Goal: Obtain resource: Download file/media

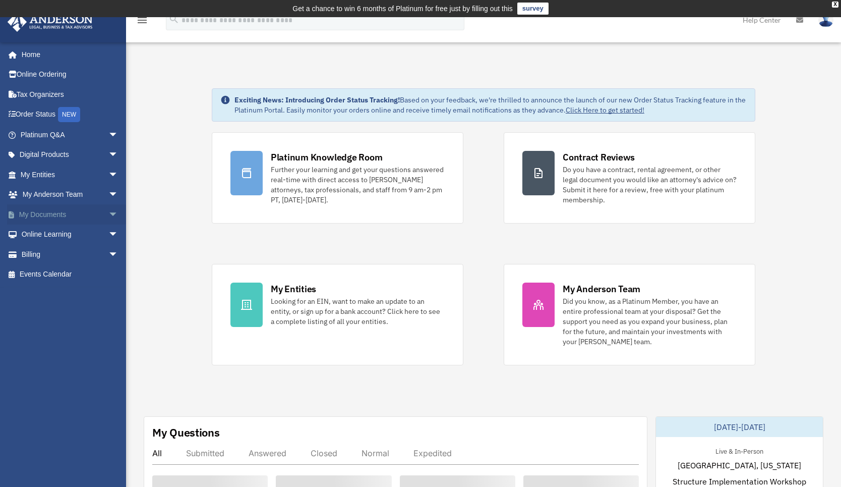
click at [65, 210] on link "My Documents arrow_drop_down" at bounding box center [70, 214] width 127 height 20
click at [108, 217] on span "arrow_drop_down" at bounding box center [118, 214] width 20 height 21
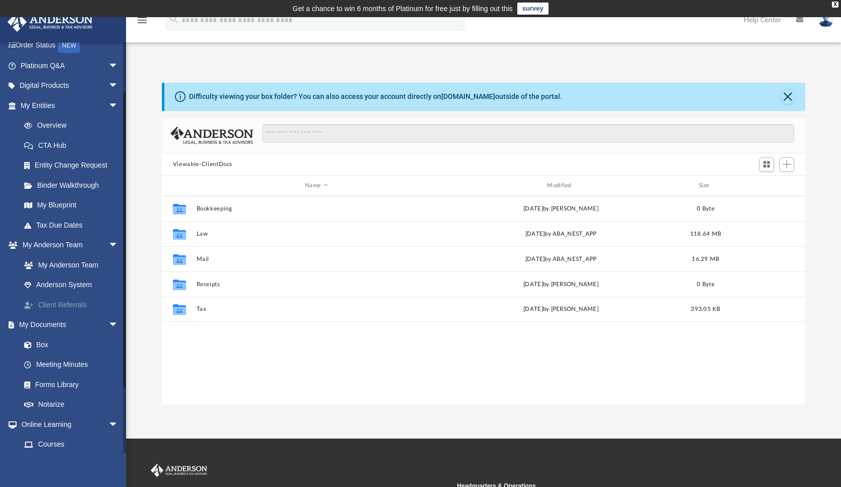
scroll to position [78, 0]
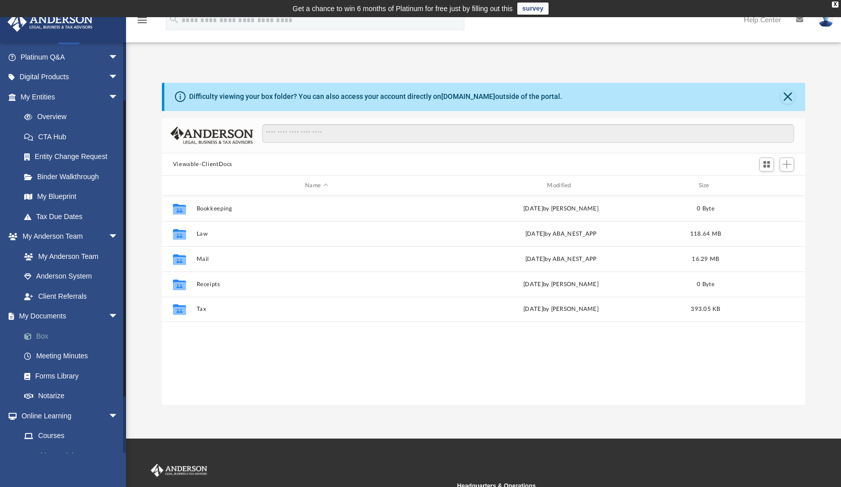
click at [32, 332] on link "Box" at bounding box center [74, 336] width 120 height 20
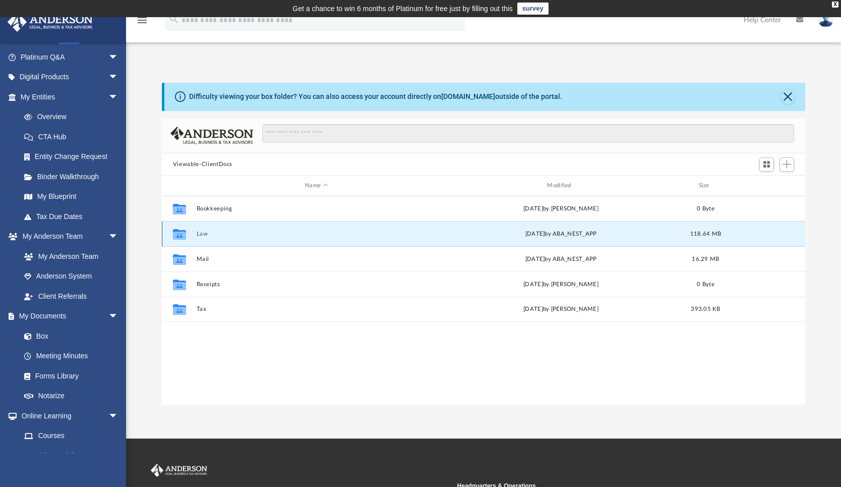
click at [205, 232] on button "Law" at bounding box center [316, 234] width 240 height 7
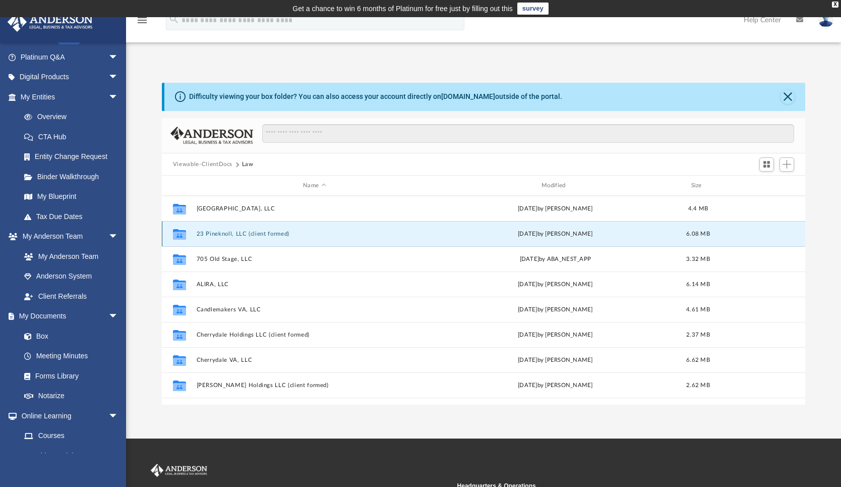
click at [220, 231] on button "23 Pineknoll, LLC (client formed)" at bounding box center [314, 234] width 237 height 7
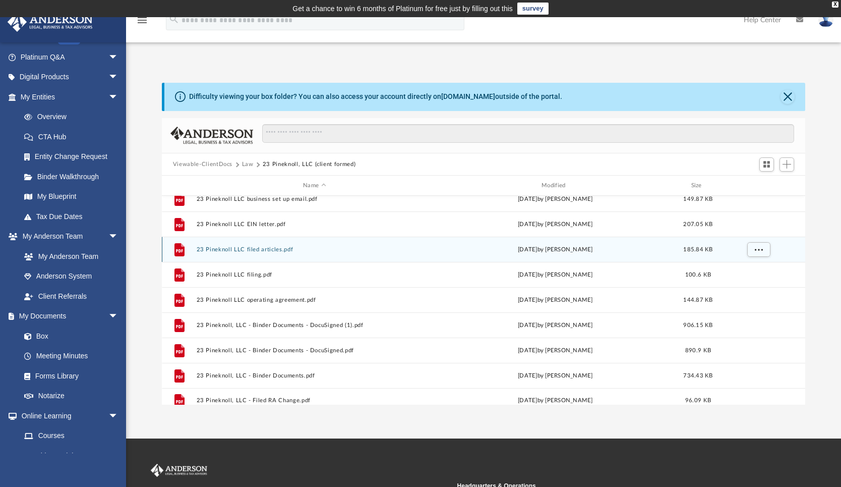
scroll to position [43, 0]
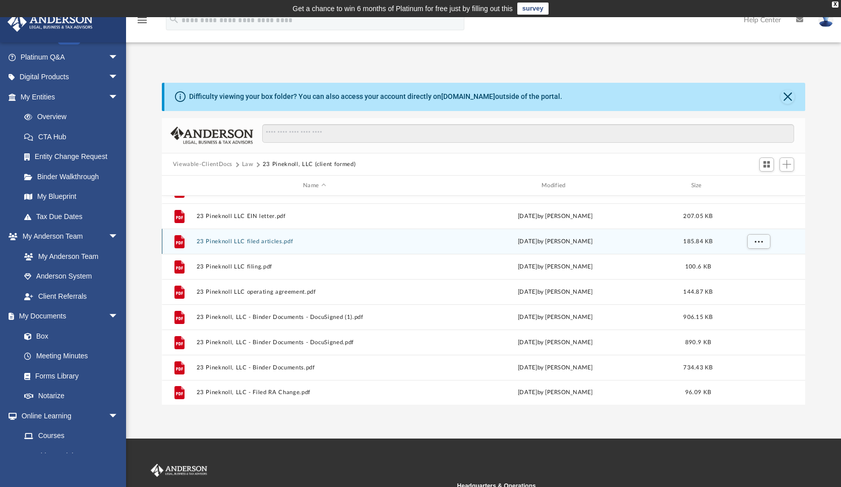
click at [247, 243] on button "23 Pineknoll LLC filed articles.pdf" at bounding box center [314, 241] width 237 height 7
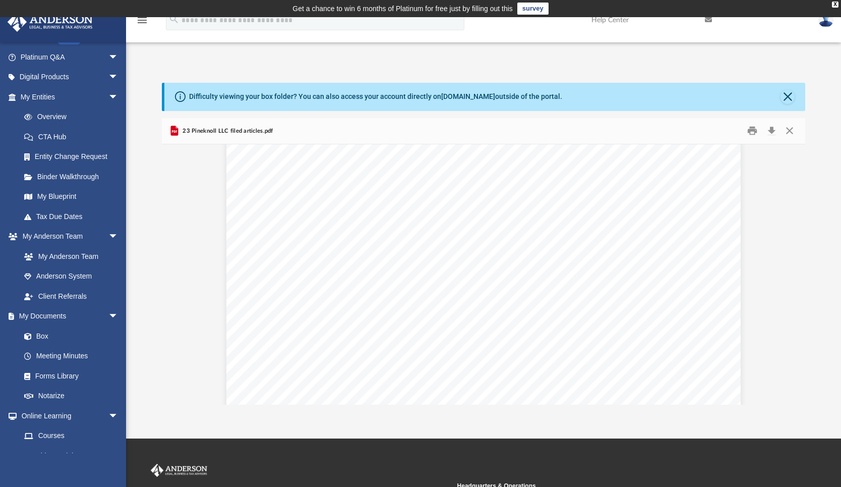
scroll to position [687, 0]
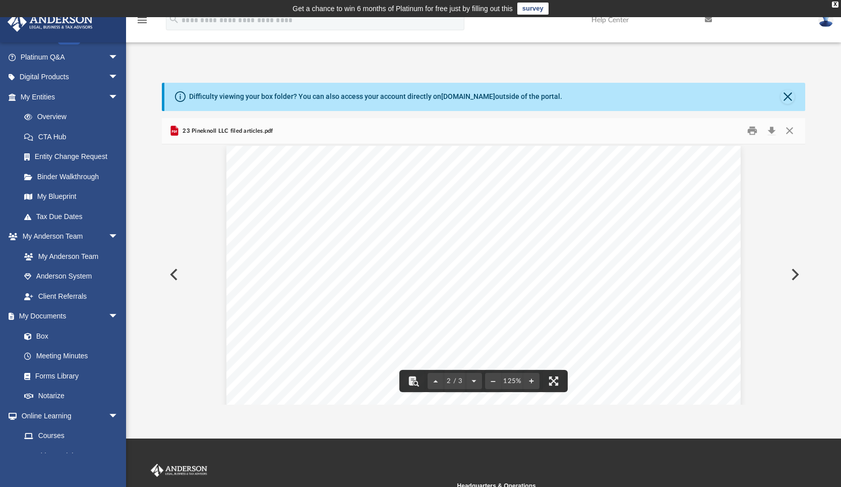
click at [173, 272] on button "Preview" at bounding box center [173, 274] width 22 height 28
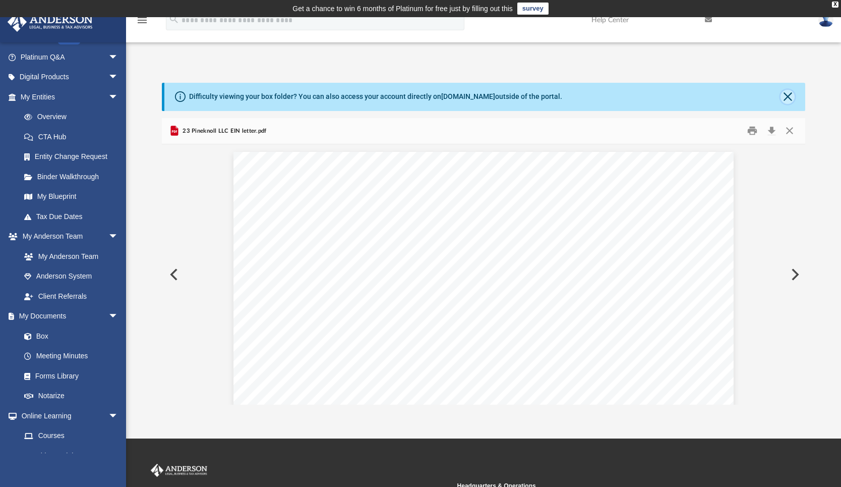
click at [788, 98] on button "Close" at bounding box center [788, 97] width 14 height 14
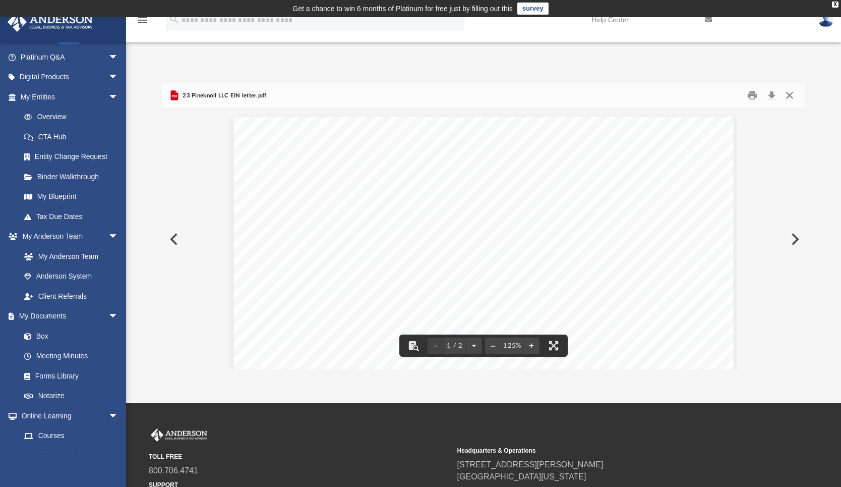
click at [786, 98] on button "Close" at bounding box center [790, 96] width 18 height 16
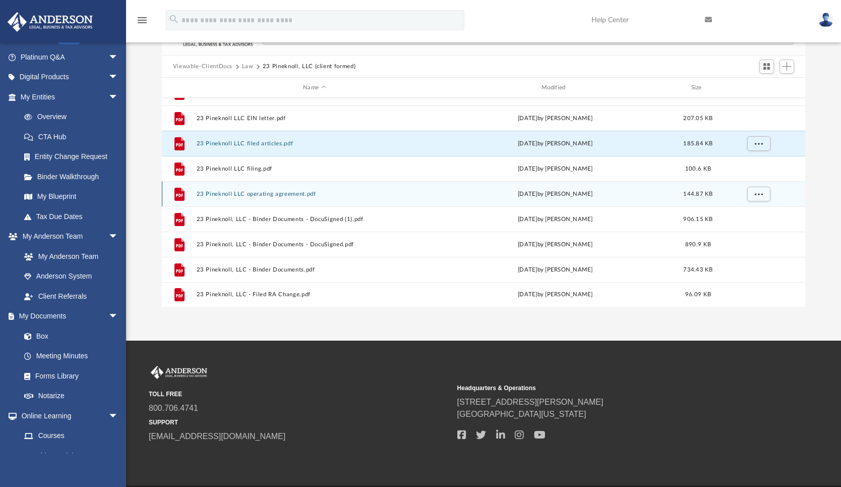
scroll to position [66, 0]
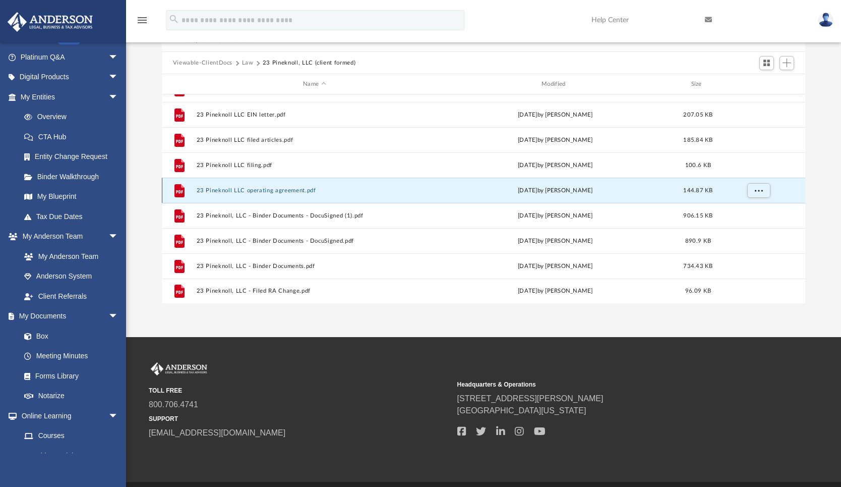
click at [290, 191] on button "23 Pineknoll LLC operating agreement.pdf" at bounding box center [314, 190] width 237 height 7
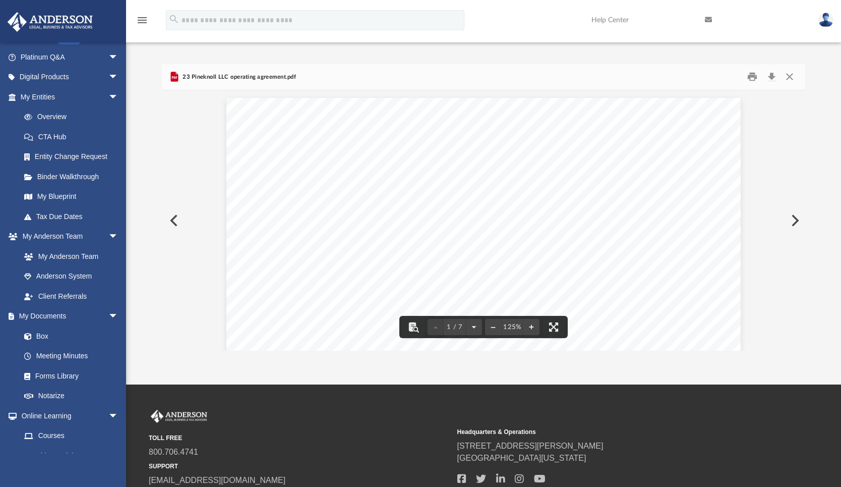
scroll to position [0, 0]
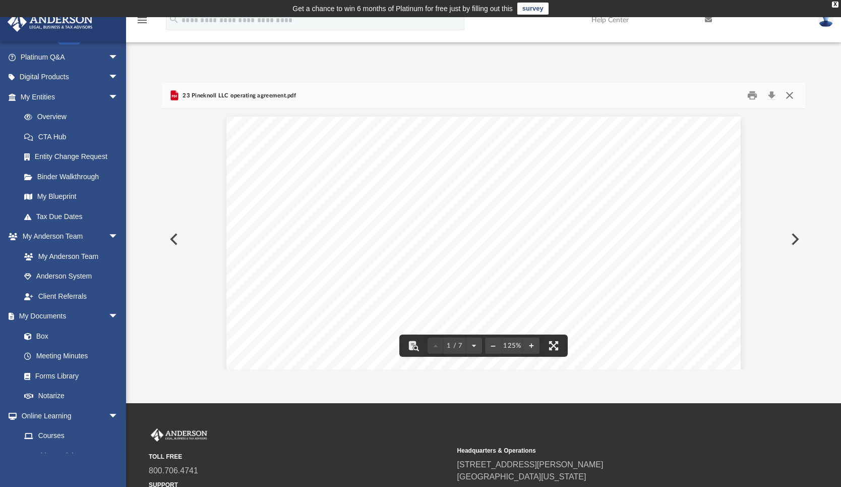
click at [793, 97] on button "Close" at bounding box center [790, 96] width 18 height 16
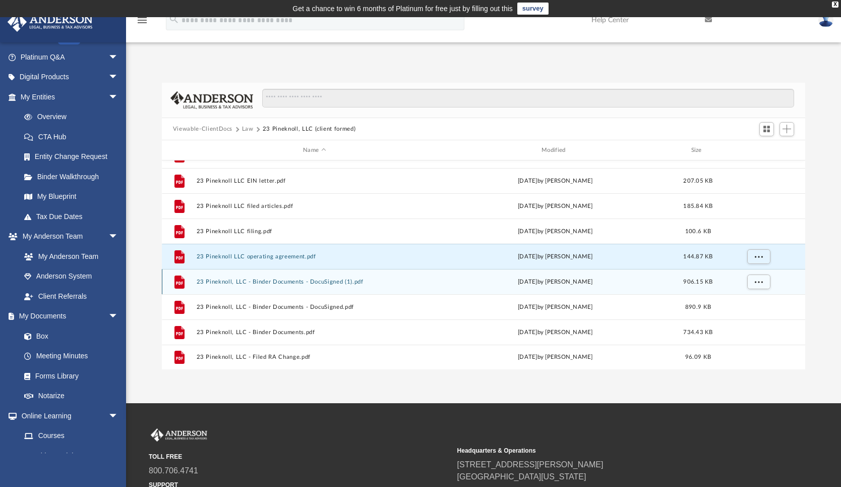
click at [325, 277] on div "File 23 Pineknoll, LLC - Binder Documents - DocuSigned (1).pdf [DATE] by [PERSO…" at bounding box center [484, 281] width 644 height 25
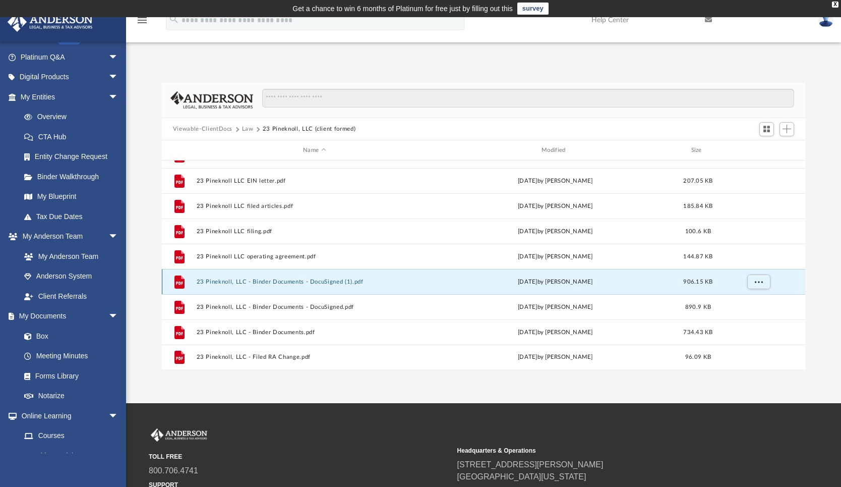
click at [358, 283] on button "23 Pineknoll, LLC - Binder Documents - DocuSigned (1).pdf" at bounding box center [314, 281] width 237 height 7
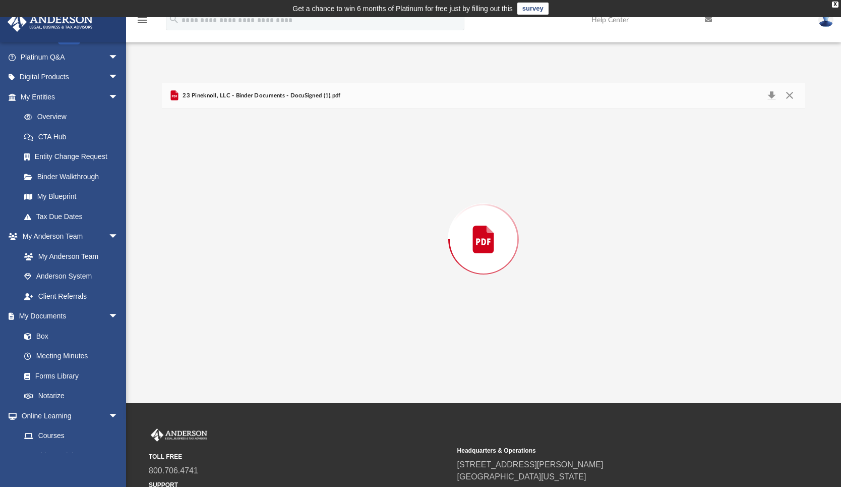
click at [358, 283] on div "Preview" at bounding box center [484, 239] width 644 height 260
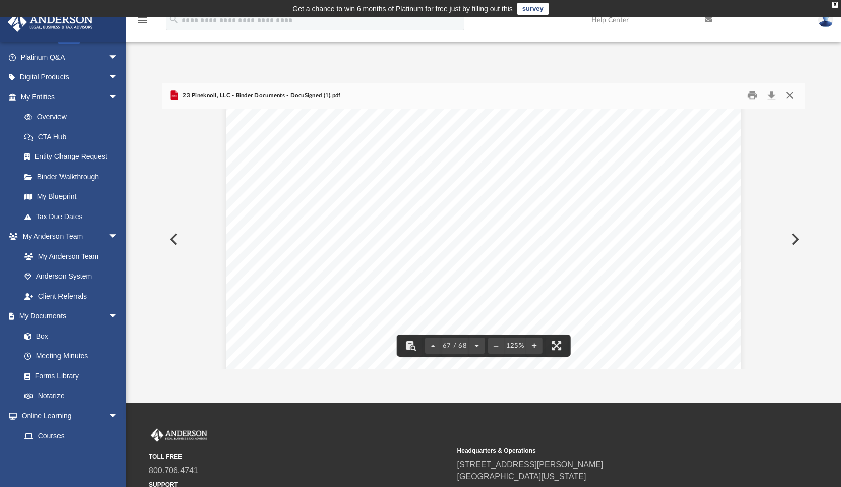
click at [788, 95] on button "Close" at bounding box center [790, 96] width 18 height 16
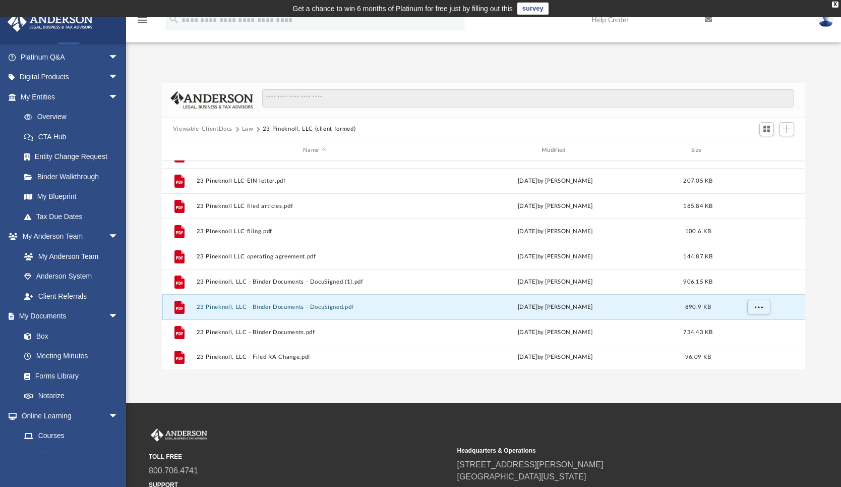
click at [393, 305] on button "23 Pineknoll, LLC - Binder Documents - DocuSigned.pdf" at bounding box center [314, 307] width 237 height 7
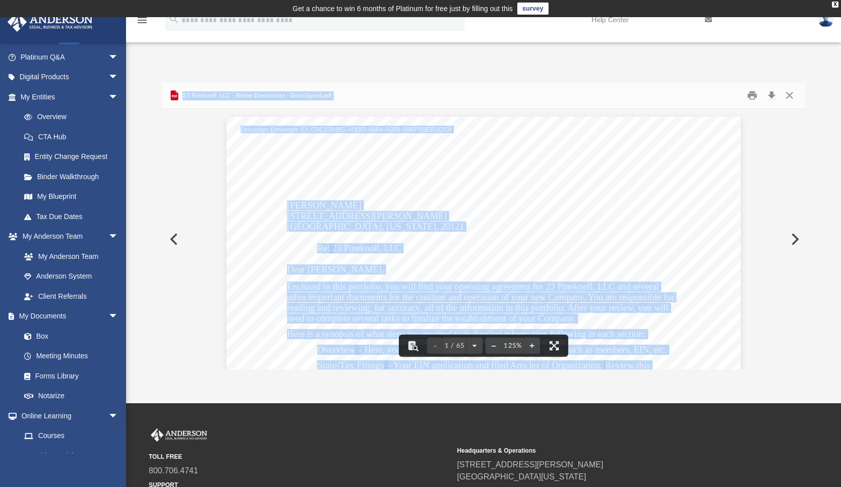
click at [688, 228] on div "[PERSON_NAME] [STREET_ADDRESS][PERSON_NAME][US_STATE] Re: 23 Pineknoll, LLC Dea…" at bounding box center [484, 450] width 515 height 666
click at [669, 277] on div "[PERSON_NAME] [STREET_ADDRESS][PERSON_NAME][US_STATE] Re: 23 Pineknoll, LLC Dea…" at bounding box center [484, 450] width 515 height 666
click at [654, 295] on span "other important documents for the creation and operation of your new Company. Y…" at bounding box center [481, 297] width 388 height 9
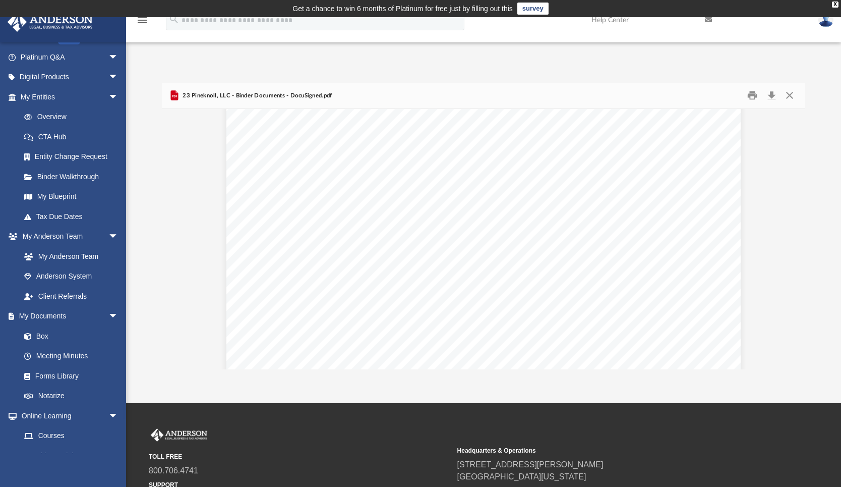
scroll to position [38275, 0]
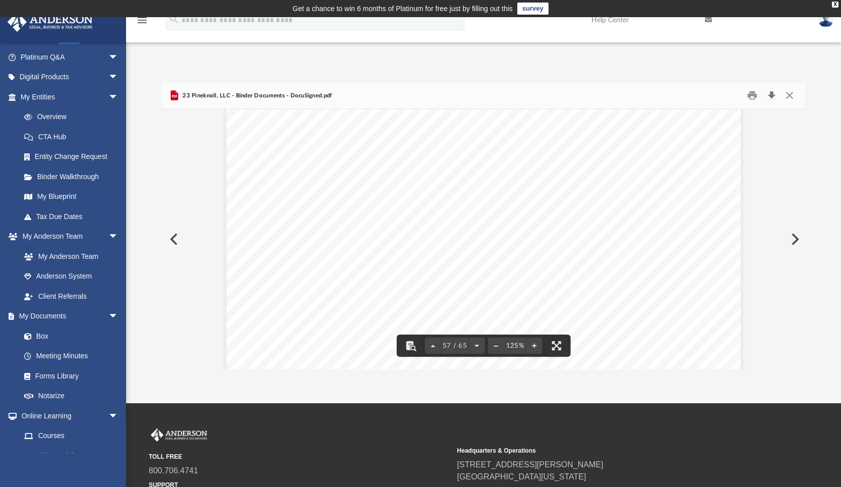
click at [771, 97] on button "Download" at bounding box center [772, 96] width 18 height 16
click at [518, 214] on div "Bank Account Resolution for 23 Pineknoll, LLC including but not limited to, ant…" at bounding box center [484, 416] width 515 height 666
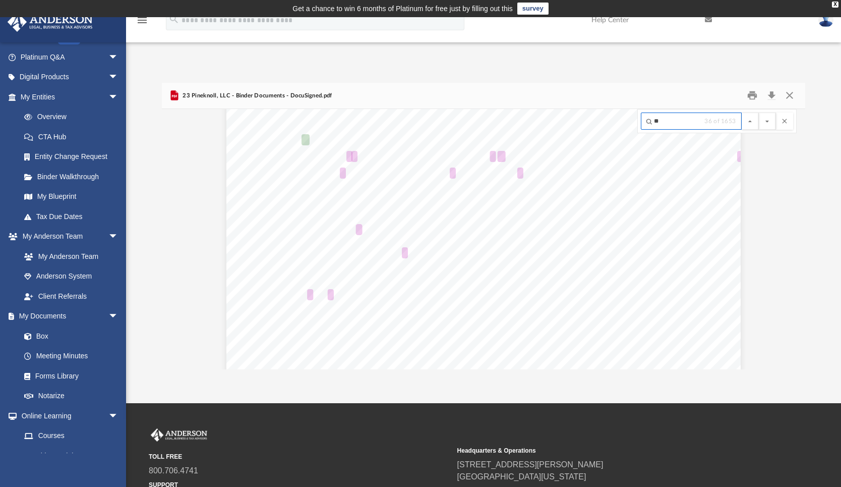
scroll to position [32357, 0]
type input "***"
click at [759, 112] on button "File preview" at bounding box center [767, 120] width 17 height 17
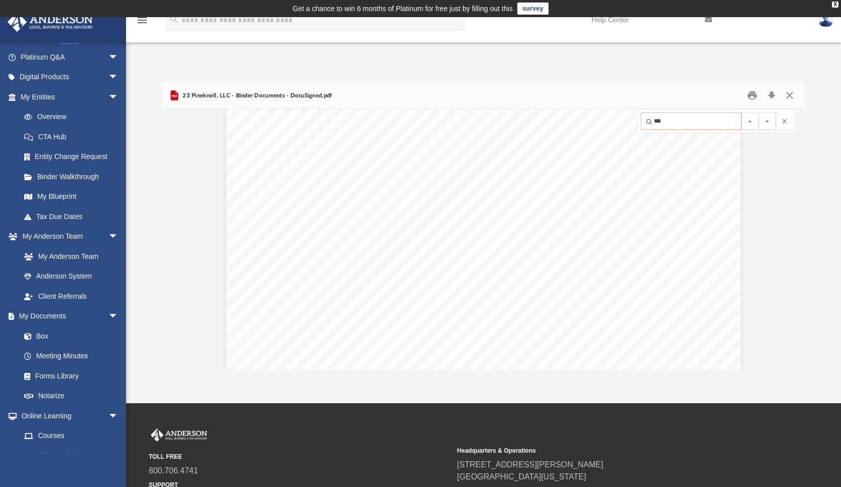
click at [759, 112] on button "File preview" at bounding box center [767, 120] width 17 height 17
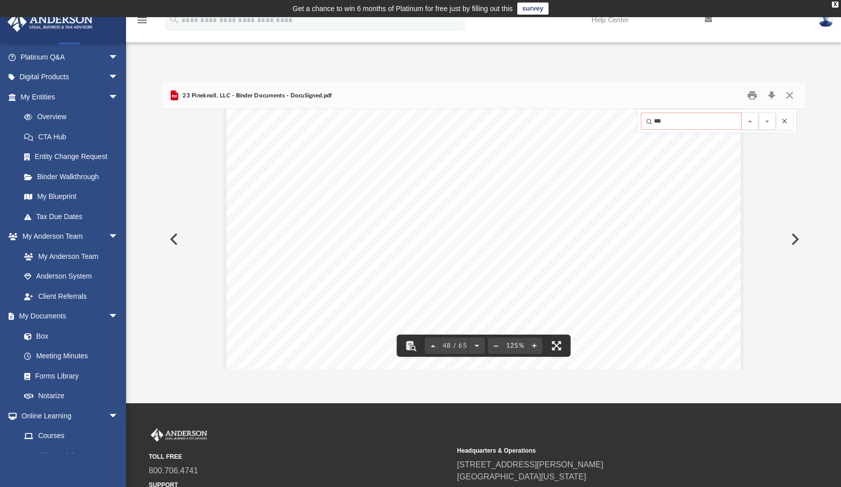
click at [788, 121] on button "File preview" at bounding box center [784, 120] width 17 height 17
click at [792, 91] on button "Close" at bounding box center [790, 96] width 18 height 16
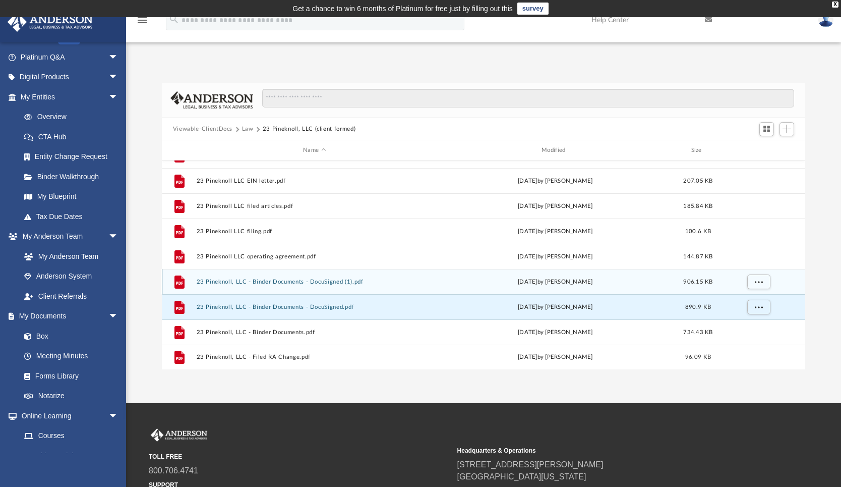
click at [371, 281] on button "23 Pineknoll, LLC - Binder Documents - DocuSigned (1).pdf" at bounding box center [314, 281] width 237 height 7
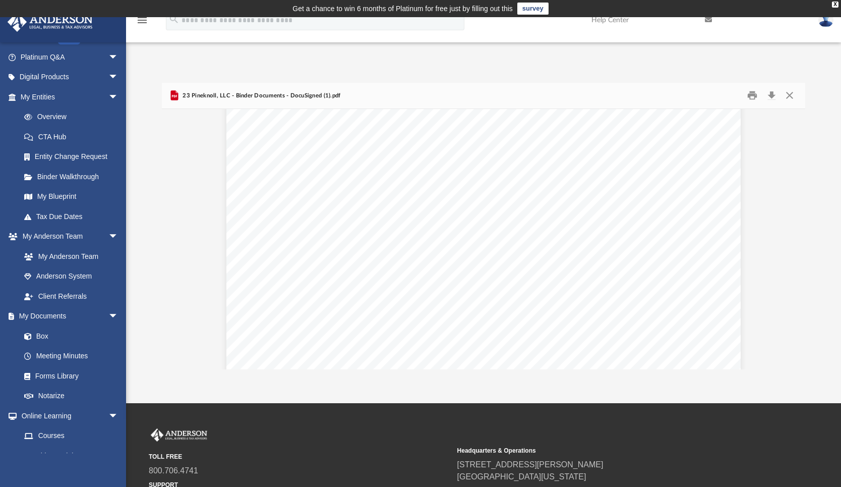
scroll to position [35490, 0]
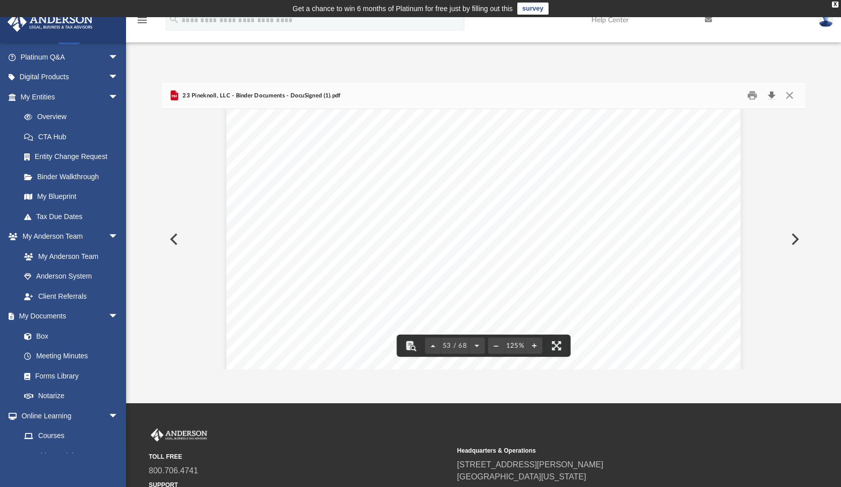
click at [771, 92] on button "Download" at bounding box center [772, 96] width 18 height 16
click at [792, 98] on button "Close" at bounding box center [790, 96] width 18 height 16
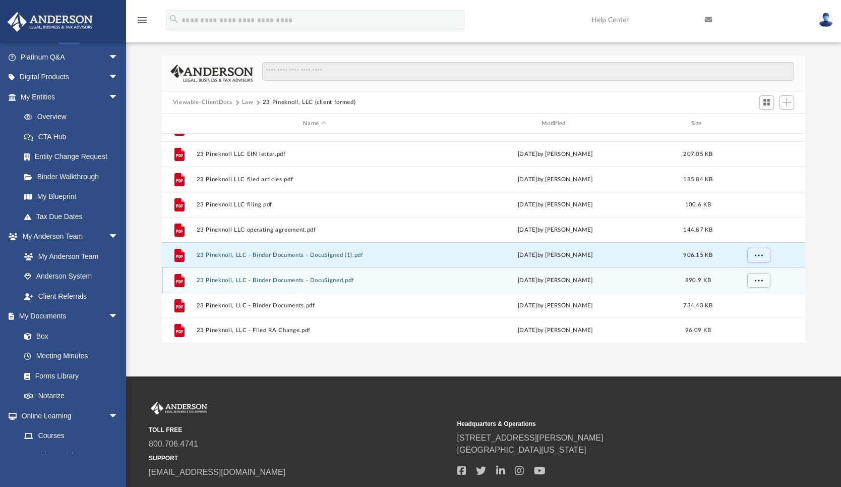
scroll to position [30, 0]
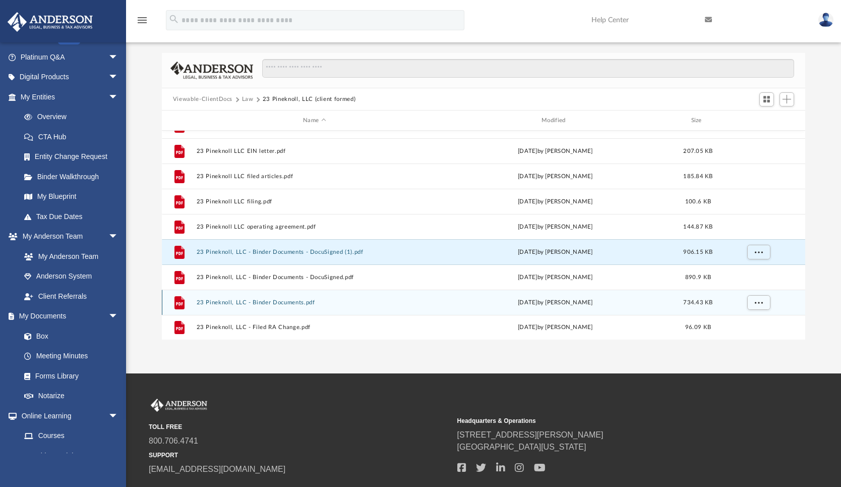
click at [574, 304] on div "[DATE] by [PERSON_NAME]" at bounding box center [555, 302] width 237 height 9
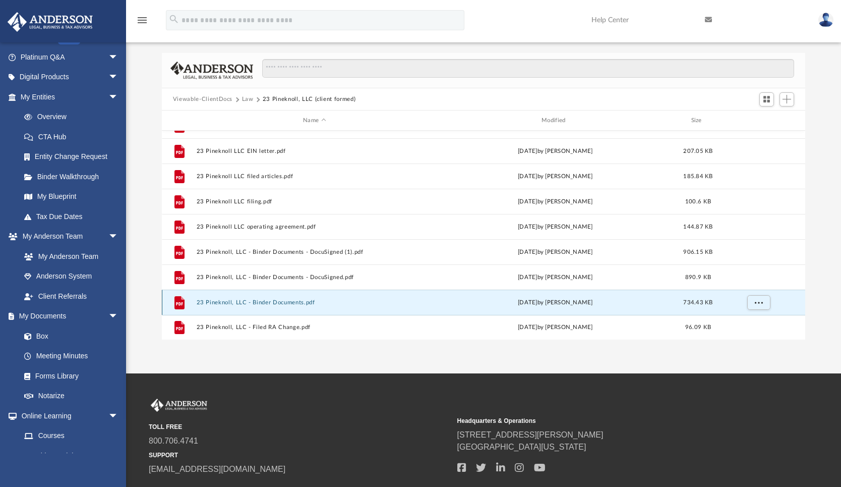
click at [289, 302] on button "23 Pineknoll, LLC - Binder Documents.pdf" at bounding box center [314, 302] width 237 height 7
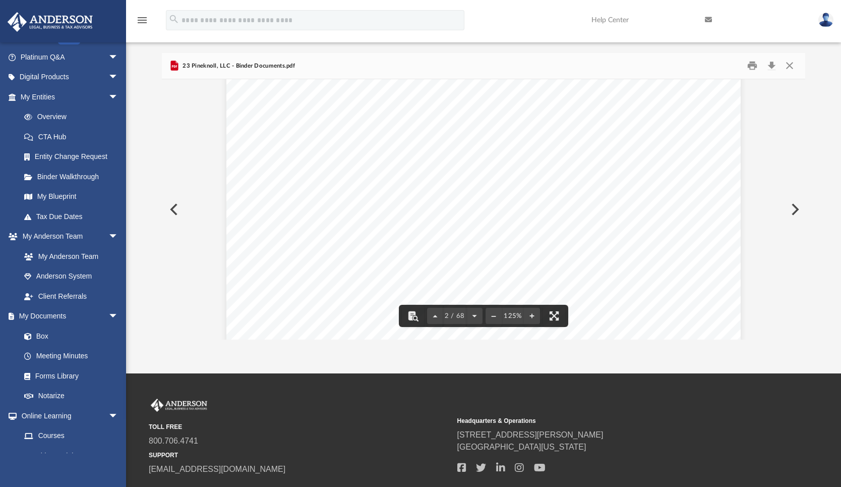
scroll to position [912, 0]
click at [792, 64] on button "Close" at bounding box center [790, 66] width 18 height 16
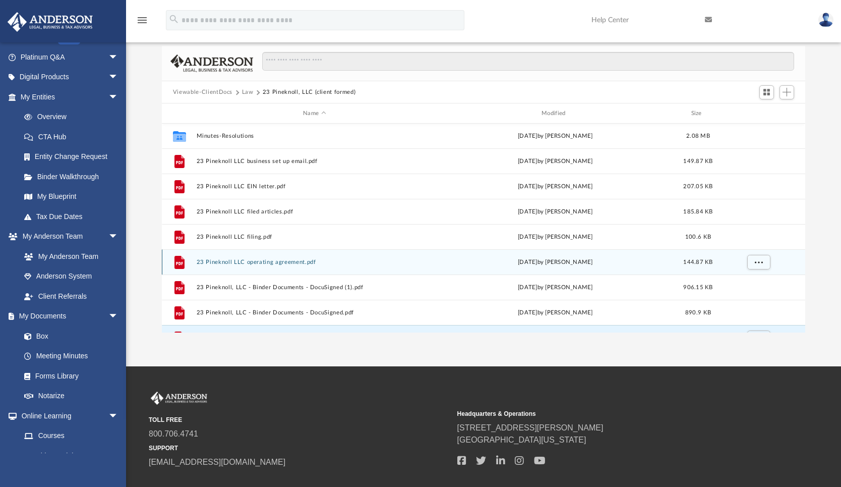
scroll to position [0, 0]
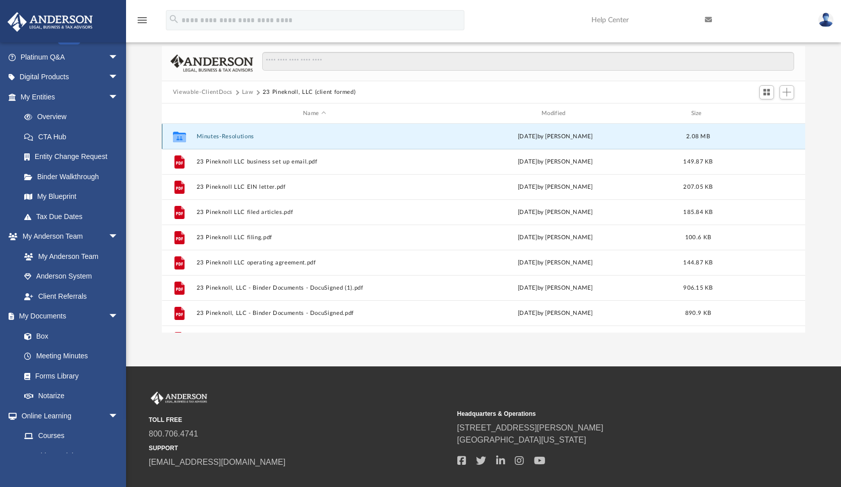
click at [418, 138] on button "Minutes-Resolutions" at bounding box center [314, 136] width 237 height 7
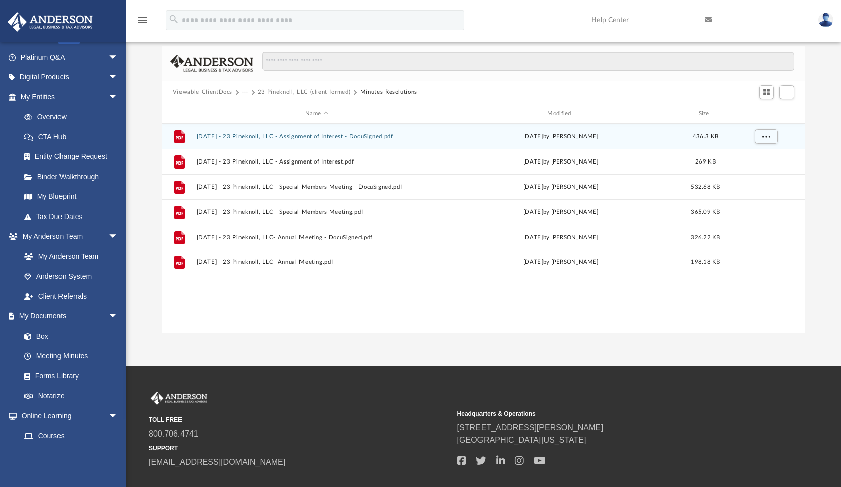
click at [414, 139] on button "[DATE] - 23 Pineknoll, LLC - Assignment of Interest - DocuSigned.pdf" at bounding box center [316, 136] width 240 height 7
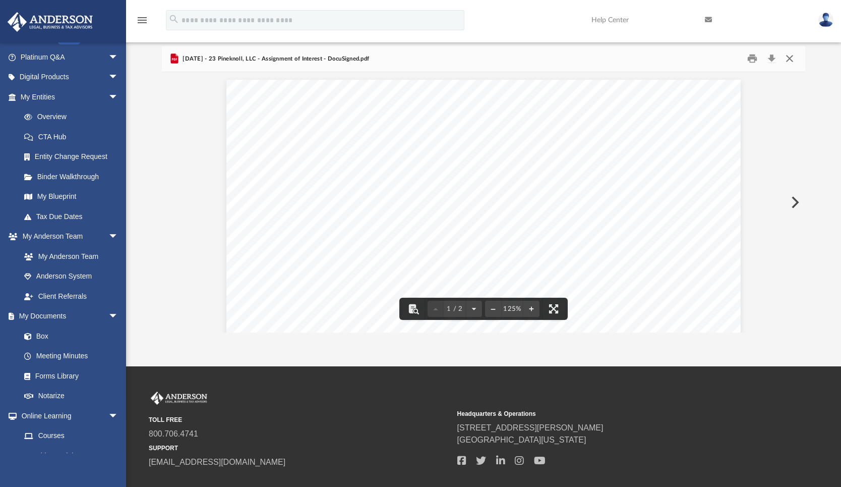
click at [791, 59] on button "Close" at bounding box center [790, 59] width 18 height 16
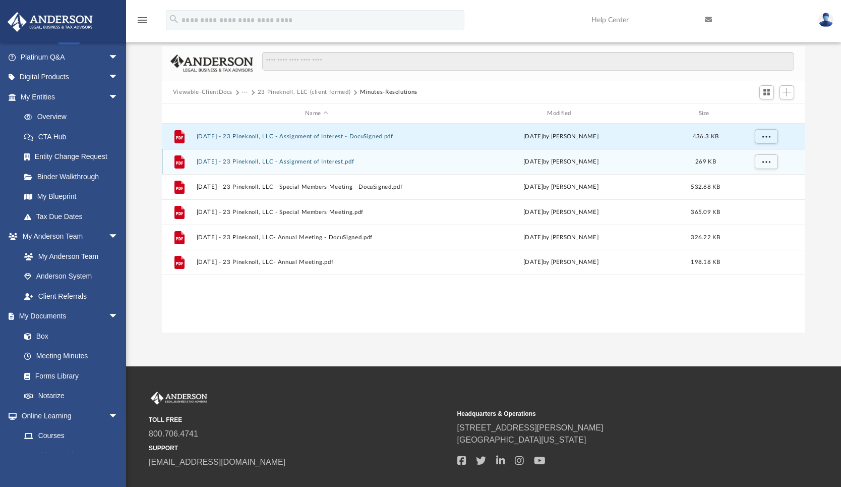
click at [358, 165] on div "File [DATE] - 23 Pineknoll, LLC - Assignment of Interest.pdf [DATE] by [PERSON_…" at bounding box center [484, 161] width 644 height 25
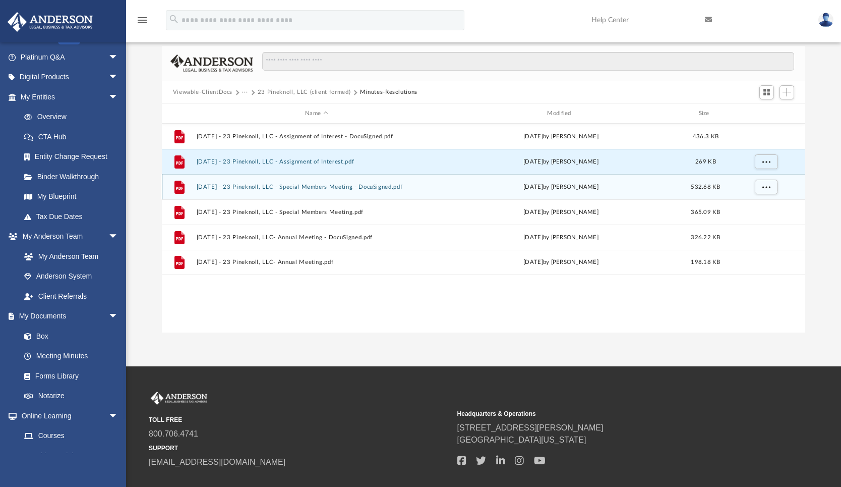
click at [344, 187] on button "[DATE] - 23 Pineknoll, LLC - Special Members Meeting - DocuSigned.pdf" at bounding box center [316, 187] width 240 height 7
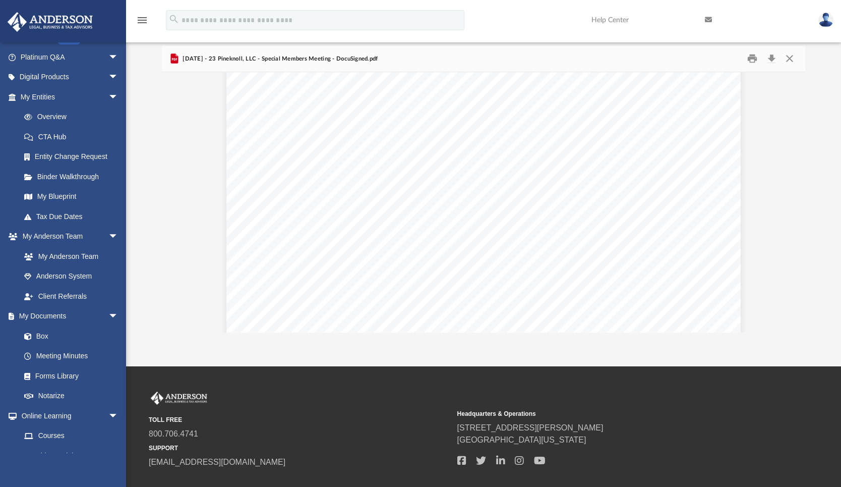
scroll to position [842, 0]
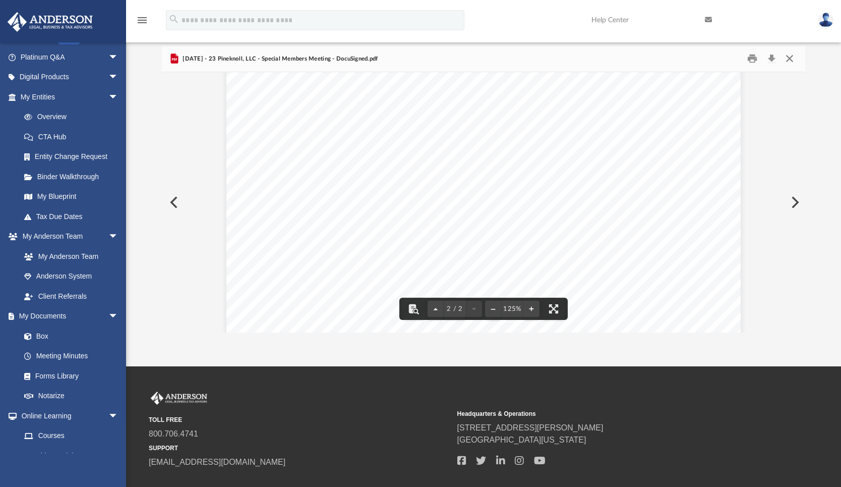
click at [788, 55] on button "Close" at bounding box center [790, 59] width 18 height 16
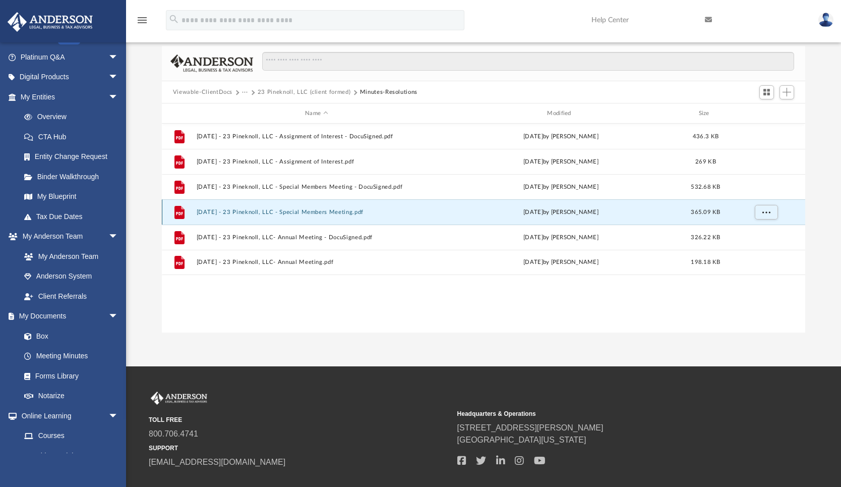
click at [328, 213] on button "[DATE] - 23 Pineknoll, LLC - Special Members Meeting.pdf" at bounding box center [316, 212] width 240 height 7
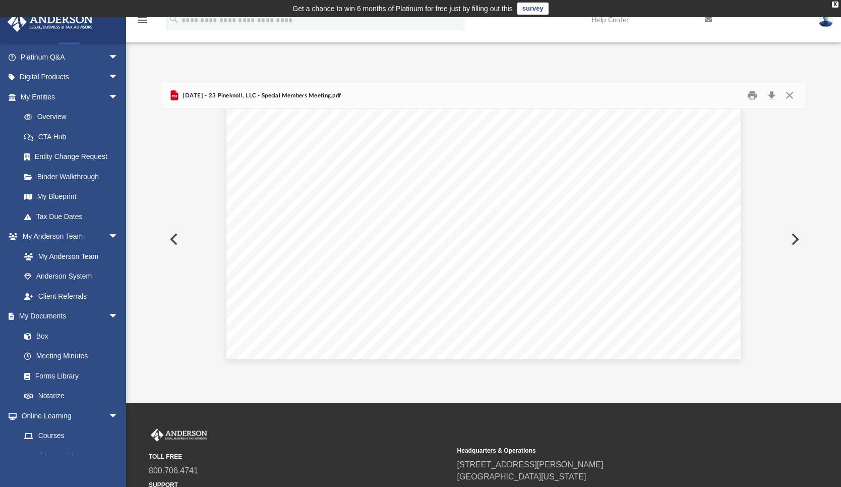
scroll to position [11, 0]
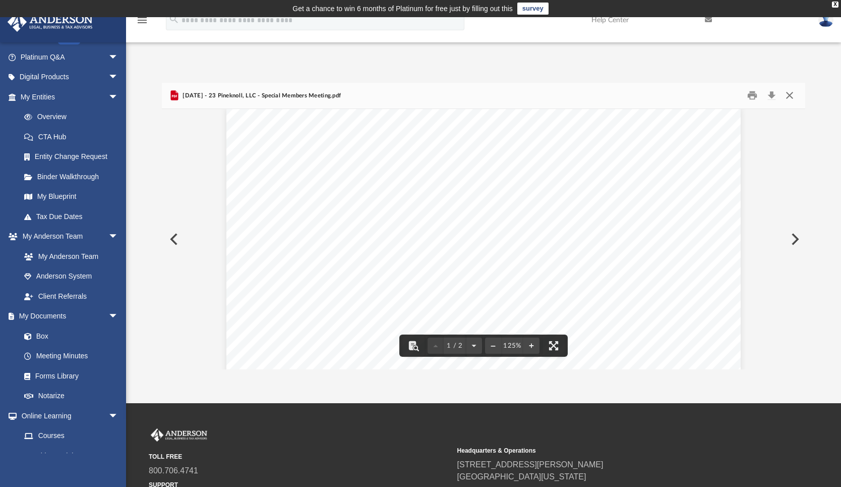
click at [792, 91] on button "Close" at bounding box center [790, 96] width 18 height 16
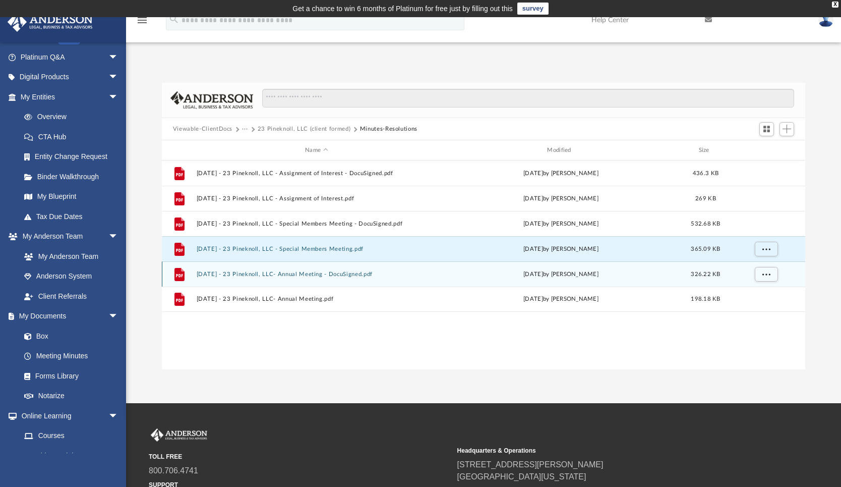
click at [317, 280] on div "File [DATE] - 23 Pineknoll, LLC- Annual Meeting - DocuSigned.pdf [DATE] by [PER…" at bounding box center [484, 273] width 644 height 25
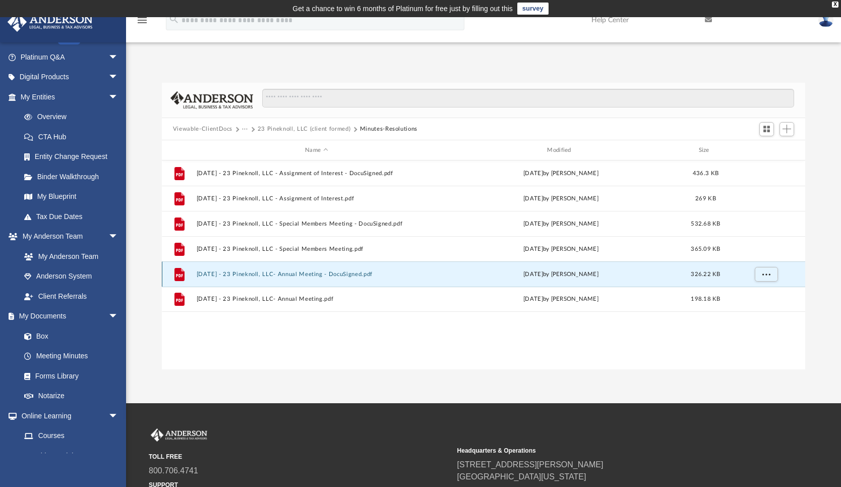
click at [324, 277] on div "File [DATE] - 23 Pineknoll, LLC- Annual Meeting - DocuSigned.pdf [DATE] by [PER…" at bounding box center [484, 273] width 644 height 25
click at [329, 274] on button "[DATE] - 23 Pineknoll, LLC- Annual Meeting - DocuSigned.pdf" at bounding box center [316, 274] width 240 height 7
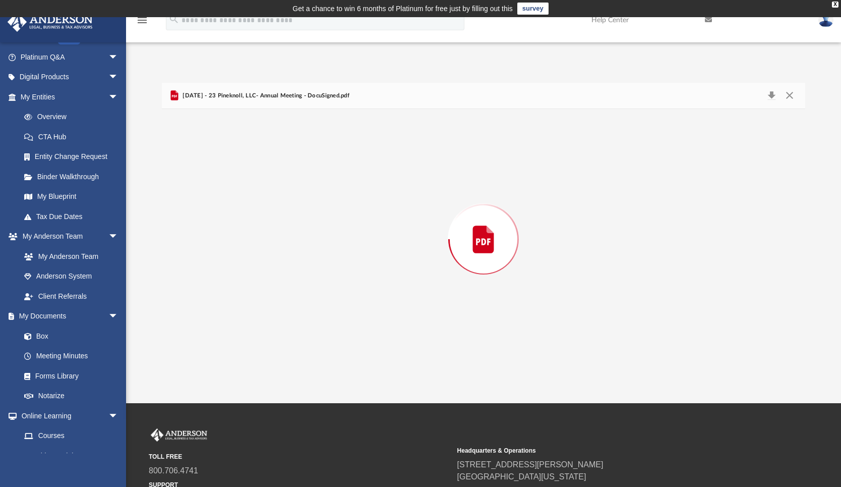
click at [329, 274] on div "Preview" at bounding box center [484, 239] width 644 height 260
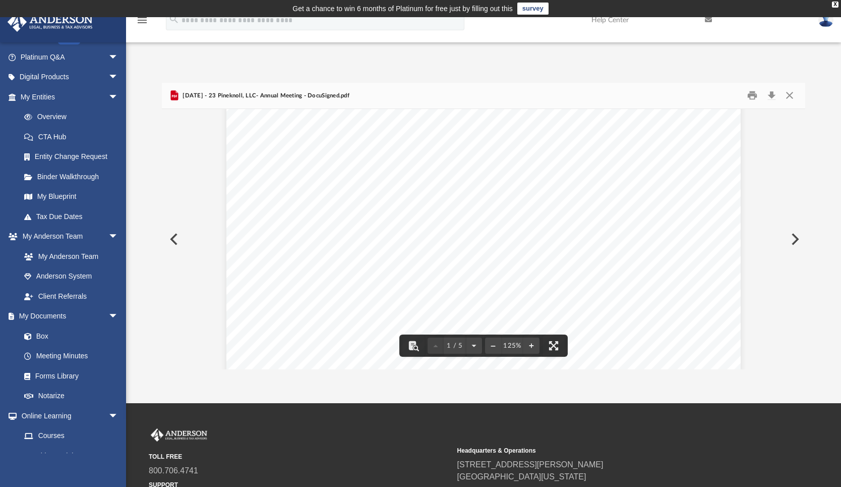
scroll to position [255, 0]
click at [792, 96] on button "Close" at bounding box center [790, 96] width 18 height 16
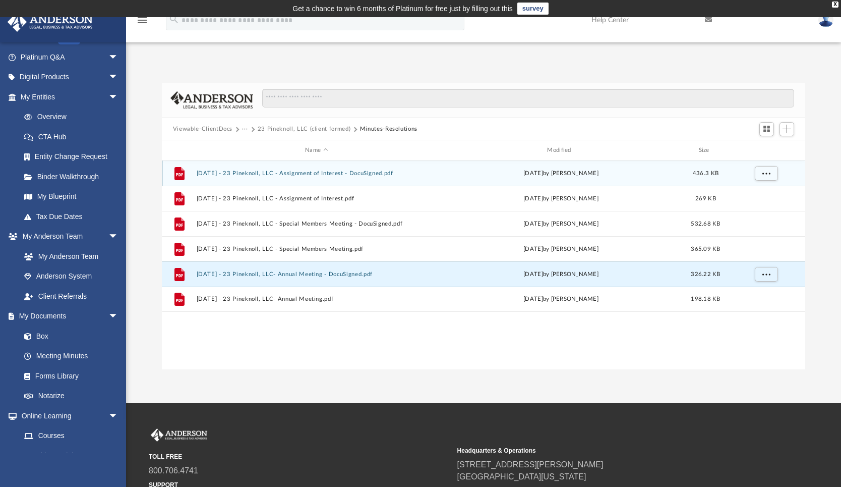
click at [356, 176] on button "[DATE] - 23 Pineknoll, LLC - Assignment of Interest - DocuSigned.pdf" at bounding box center [316, 173] width 240 height 7
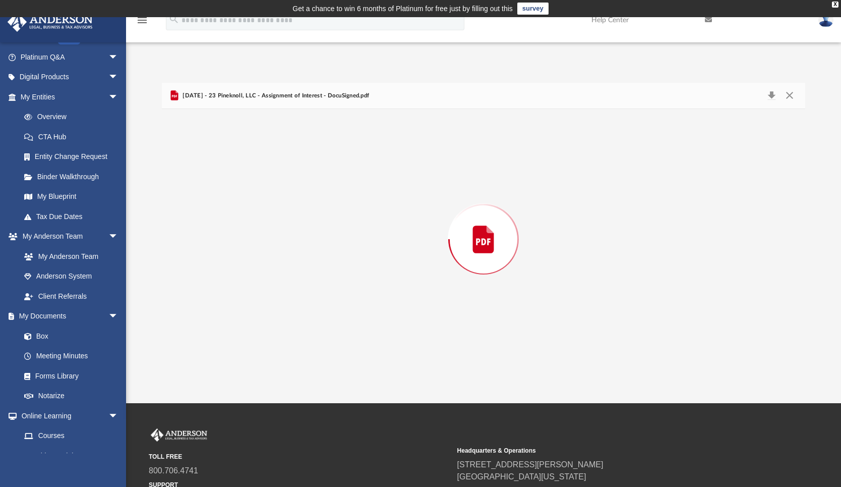
click at [356, 176] on div "Preview" at bounding box center [484, 239] width 644 height 260
click at [789, 93] on button "Close" at bounding box center [790, 96] width 18 height 16
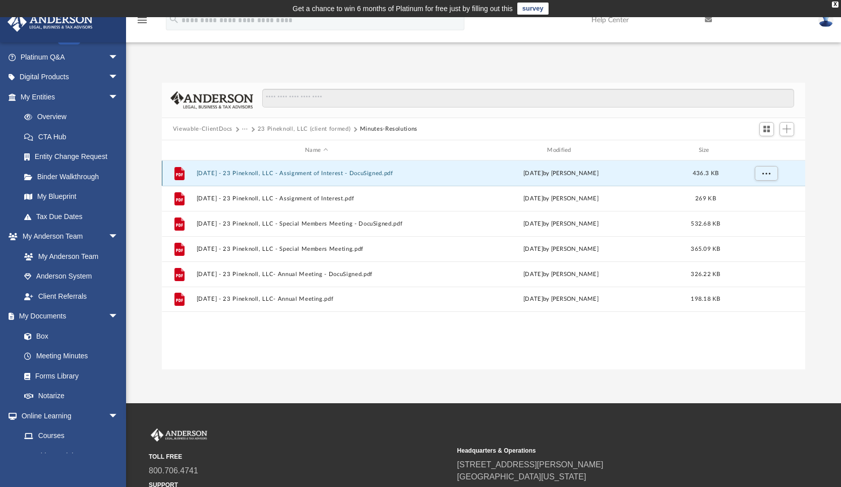
click at [600, 179] on div "File [DATE] - 23 Pineknoll, LLC - Assignment of Interest - DocuSigned.pdf [DATE…" at bounding box center [484, 172] width 644 height 25
click at [588, 178] on div "File [DATE] - 23 Pineknoll, LLC - Assignment of Interest - DocuSigned.pdf [DATE…" at bounding box center [484, 172] width 644 height 25
click at [569, 179] on div "File [DATE] - 23 Pineknoll, LLC - Assignment of Interest - DocuSigned.pdf [DATE…" at bounding box center [484, 172] width 644 height 25
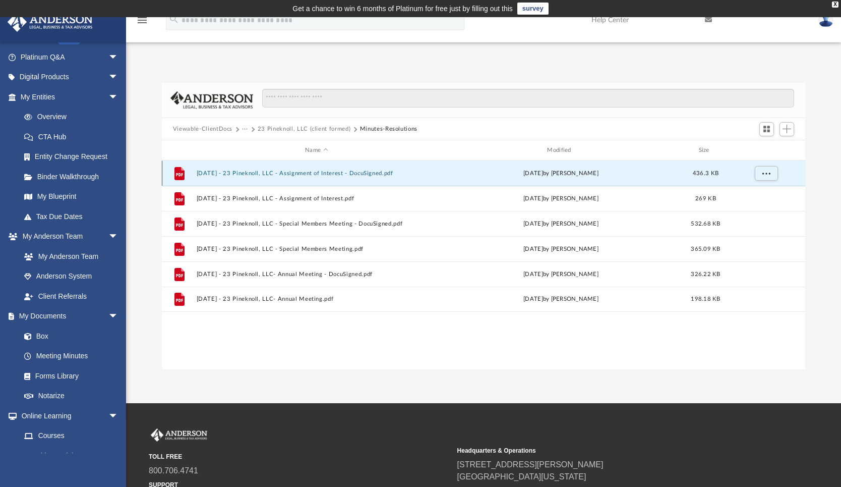
click at [288, 170] on button "[DATE] - 23 Pineknoll, LLC - Assignment of Interest - DocuSigned.pdf" at bounding box center [316, 173] width 240 height 7
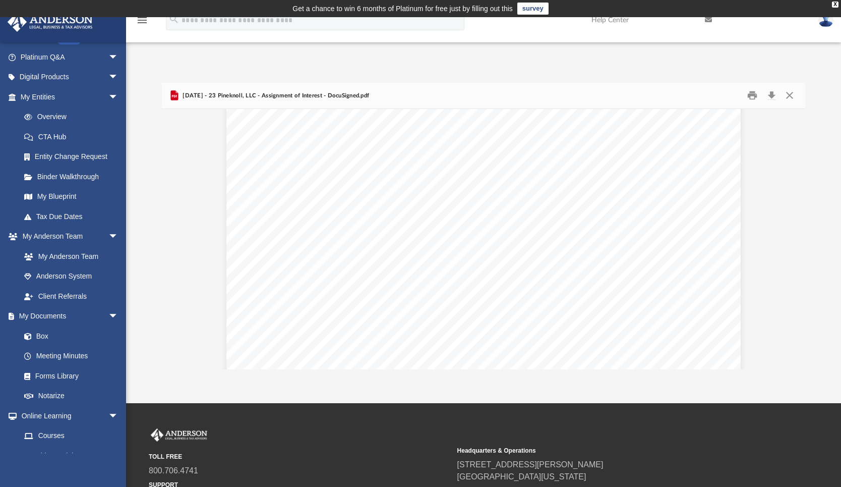
scroll to position [0, 0]
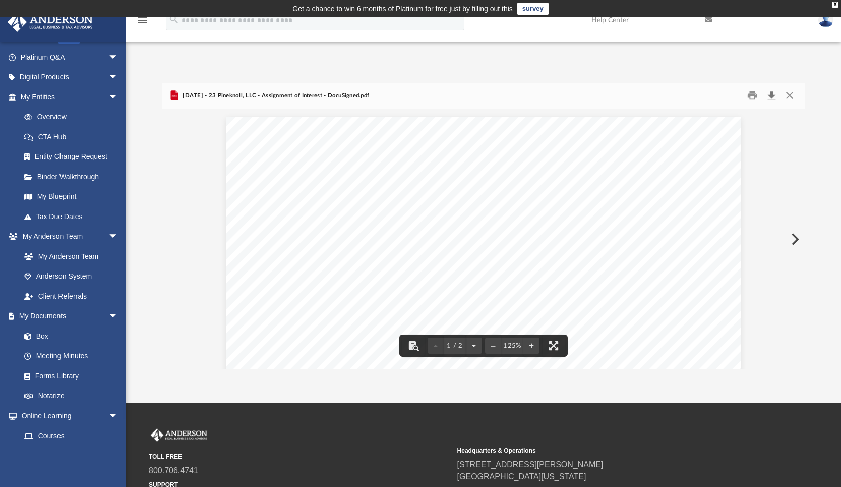
click at [769, 93] on button "Download" at bounding box center [772, 96] width 18 height 16
